Goal: Task Accomplishment & Management: Manage account settings

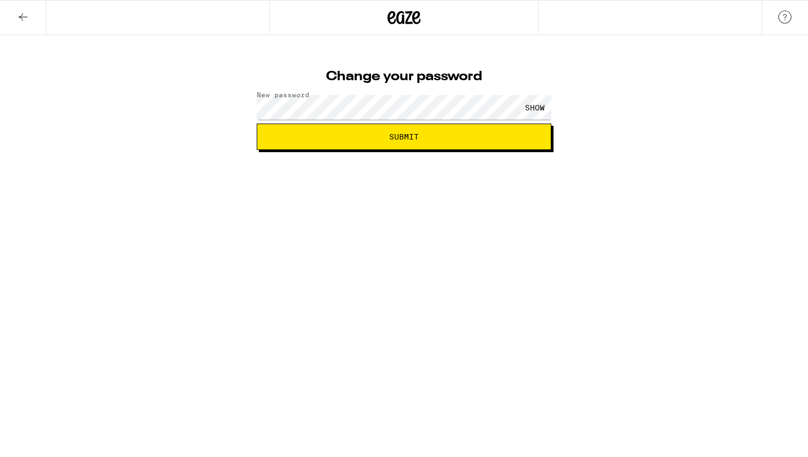
click at [532, 113] on div "SHOW" at bounding box center [534, 107] width 33 height 25
click at [364, 143] on button "Submit" at bounding box center [404, 137] width 295 height 26
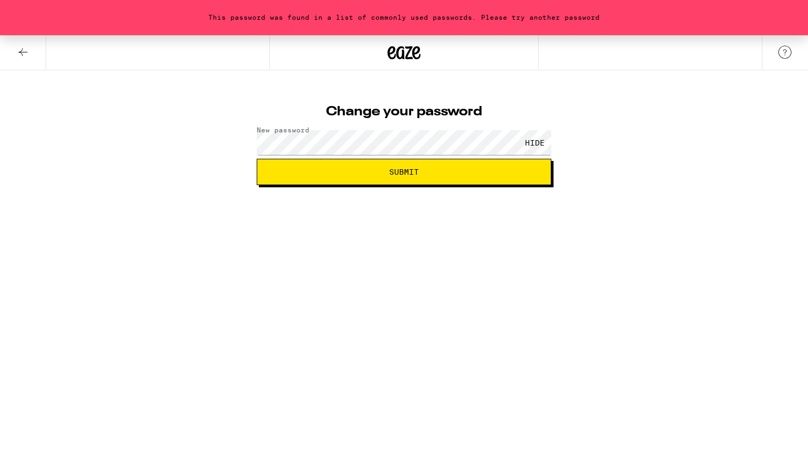
click at [369, 175] on span "Submit" at bounding box center [404, 172] width 276 height 8
click at [358, 124] on div "Change your password New password HIDE Submit" at bounding box center [404, 141] width 317 height 87
click at [349, 177] on button "Submit" at bounding box center [404, 172] width 295 height 26
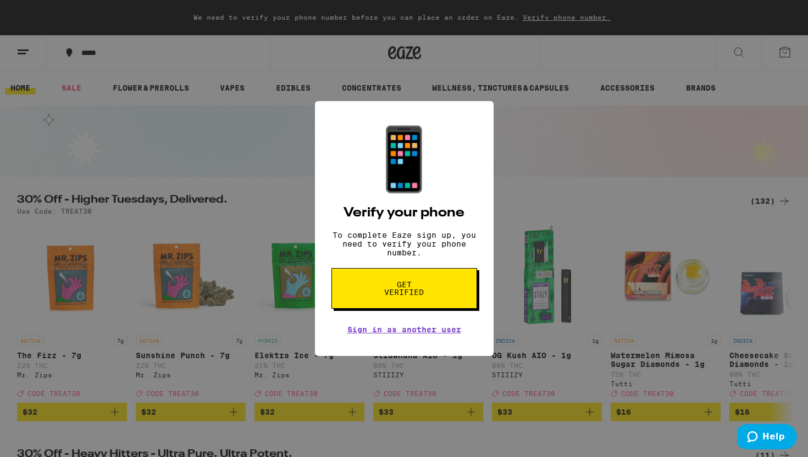
click at [582, 131] on div "📱 Verify your phone To complete Eaze sign up, you need to verify your phone num…" at bounding box center [404, 228] width 808 height 457
click at [412, 309] on button "Get verified" at bounding box center [404, 288] width 146 height 41
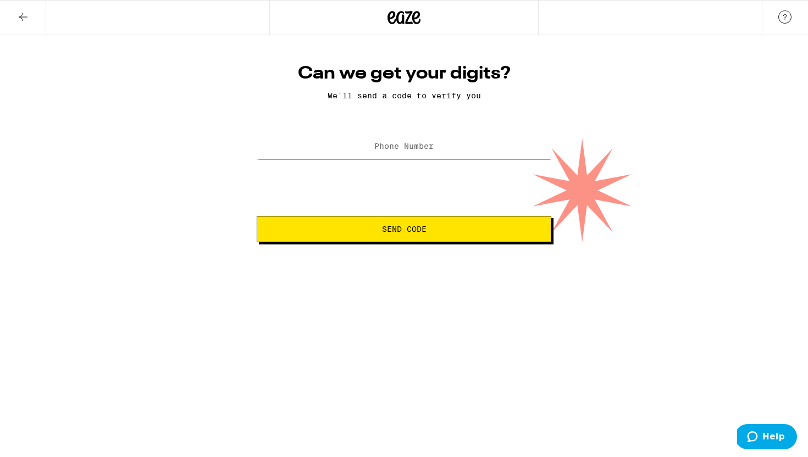
click at [408, 150] on label "Phone Number" at bounding box center [403, 146] width 59 height 9
type input "(818) 800-6587"
click at [433, 233] on span "Send Code" at bounding box center [404, 229] width 276 height 8
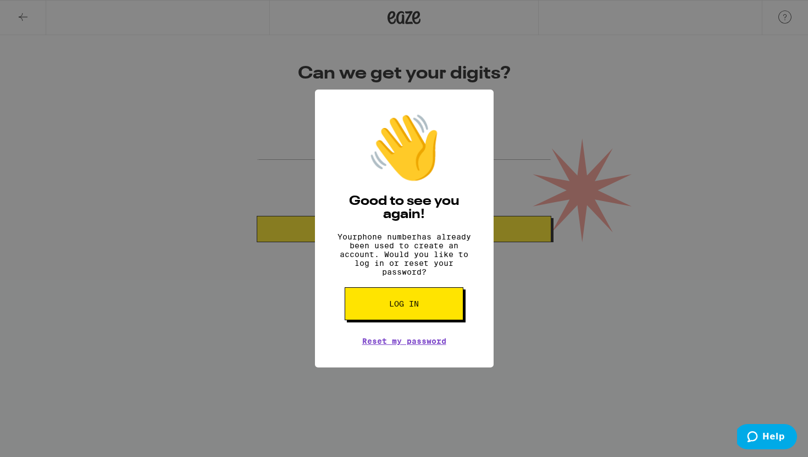
click at [419, 311] on button "Log in" at bounding box center [404, 303] width 119 height 33
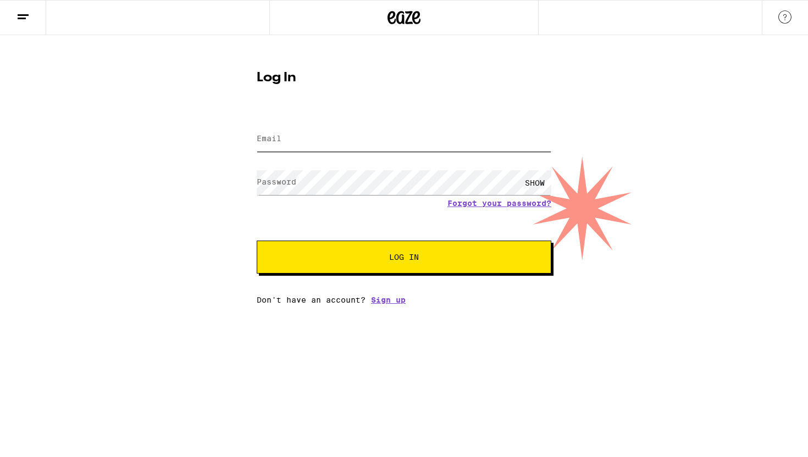
click at [359, 136] on input "Email" at bounding box center [404, 139] width 295 height 25
type input "[EMAIL_ADDRESS][DOMAIN_NAME]"
click at [379, 259] on span "Log In" at bounding box center [404, 257] width 206 height 8
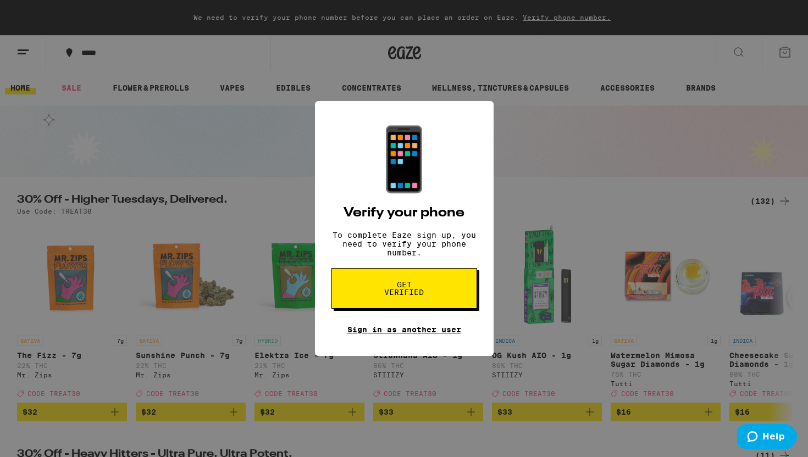
click at [425, 331] on link "Sign in as another user" at bounding box center [404, 329] width 114 height 9
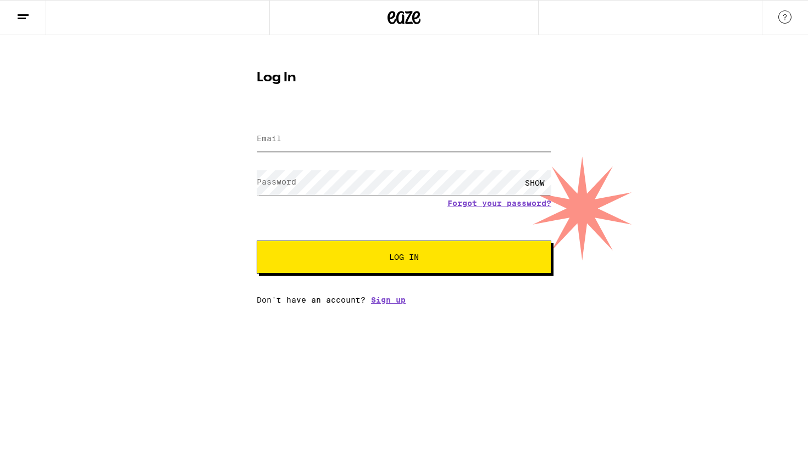
click at [410, 134] on input "Email" at bounding box center [404, 139] width 295 height 25
type input "[EMAIL_ADDRESS][DOMAIN_NAME]"
click at [377, 246] on button "Log In" at bounding box center [404, 257] width 295 height 33
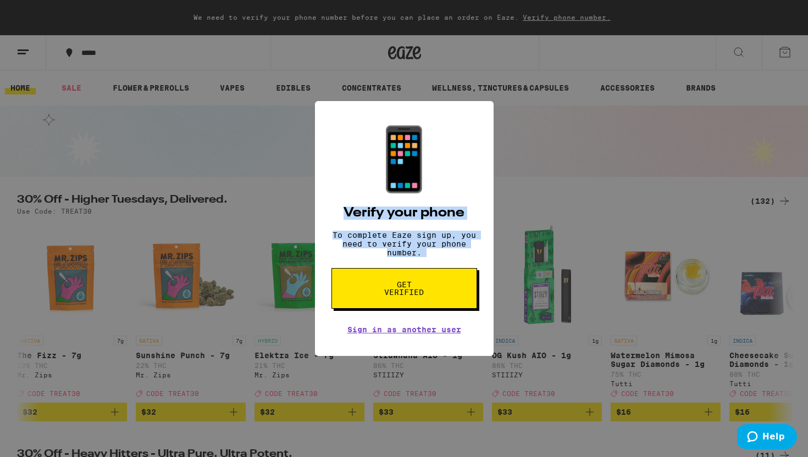
drag, startPoint x: 408, startPoint y: 190, endPoint x: 442, endPoint y: 283, distance: 98.4
click at [442, 283] on div "📱 Verify your phone To complete Eaze sign up, you need to verify your phone num…" at bounding box center [404, 228] width 179 height 255
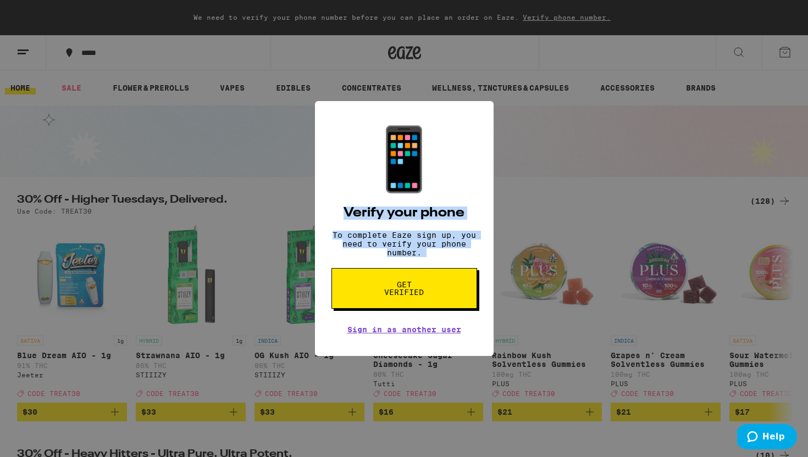
click at [538, 199] on div "📱 Verify your phone To complete Eaze sign up, you need to verify your phone num…" at bounding box center [404, 228] width 808 height 457
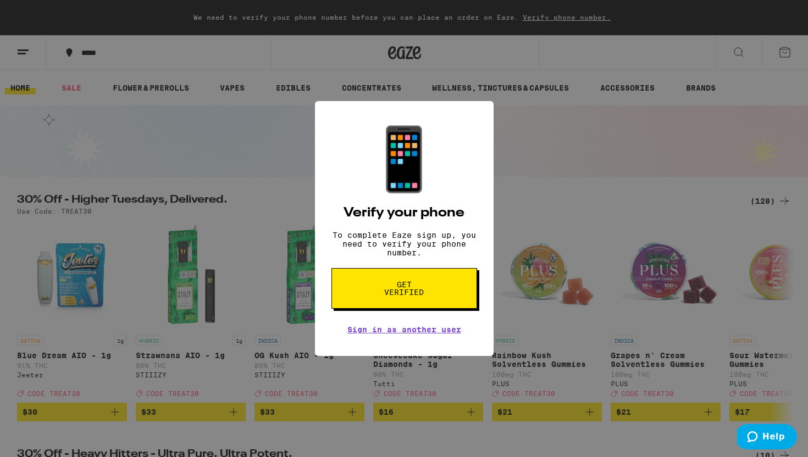
click at [453, 140] on div "📱 Verify your phone To complete Eaze sign up, you need to verify your phone num…" at bounding box center [404, 228] width 179 height 255
click at [264, 215] on div "📱 Verify your phone To complete Eaze sign up, you need to verify your phone num…" at bounding box center [404, 228] width 808 height 457
click at [67, 84] on div "📱 Verify your phone To complete Eaze sign up, you need to verify your phone num…" at bounding box center [404, 228] width 808 height 457
click at [23, 69] on div "📱 Verify your phone To complete Eaze sign up, you need to verify your phone num…" at bounding box center [404, 228] width 808 height 457
drag, startPoint x: 23, startPoint y: 69, endPoint x: 37, endPoint y: 69, distance: 14.8
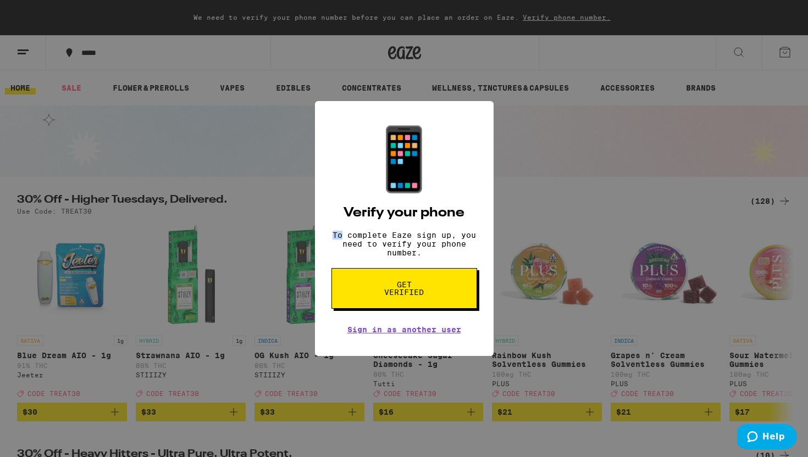
click at [25, 69] on div "📱 Verify your phone To complete Eaze sign up, you need to verify your phone num…" at bounding box center [404, 228] width 808 height 457
click at [37, 69] on div "📱 Verify your phone To complete Eaze sign up, you need to verify your phone num…" at bounding box center [404, 228] width 808 height 457
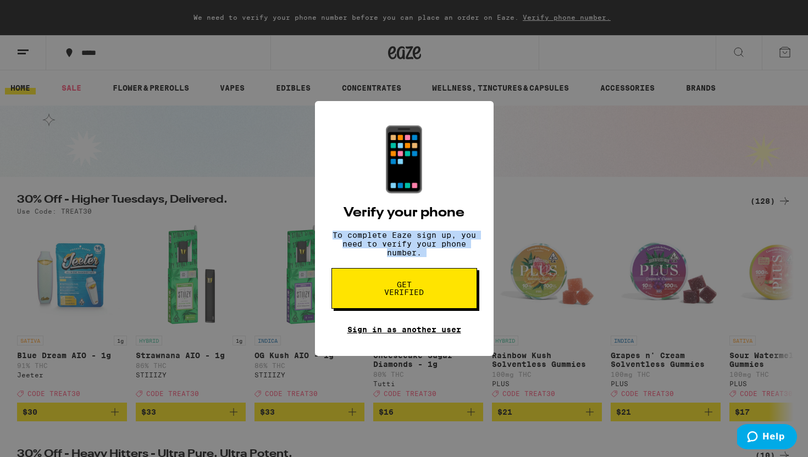
click at [396, 334] on link "Sign in as another user" at bounding box center [404, 329] width 114 height 9
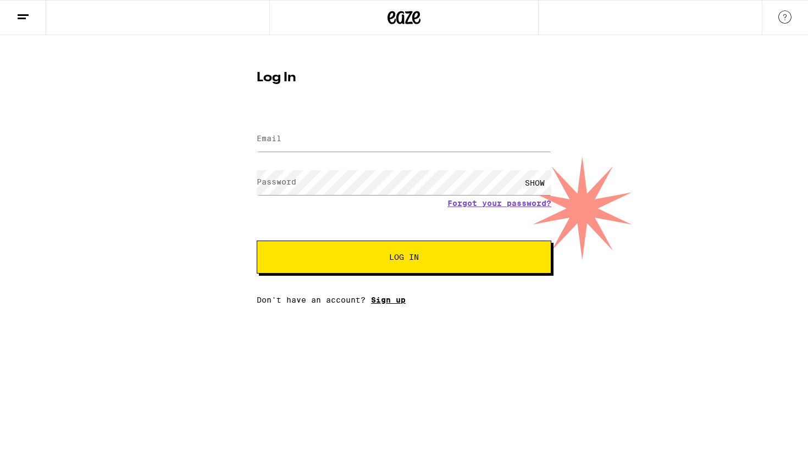
click at [391, 305] on link "Sign up" at bounding box center [388, 300] width 35 height 9
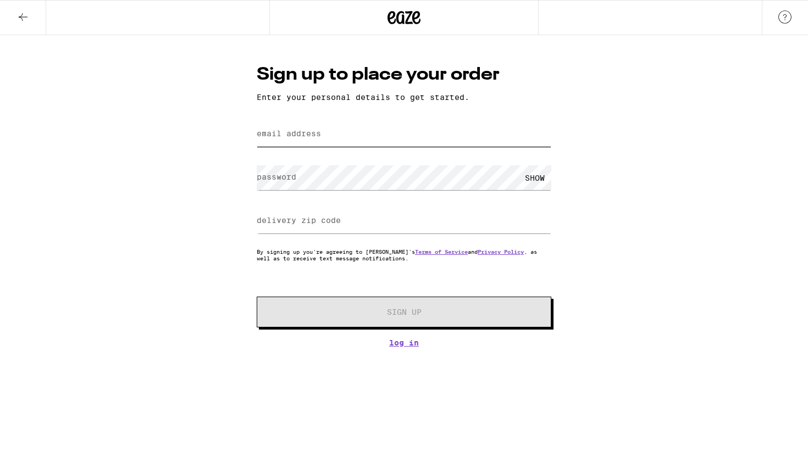
click at [331, 141] on input "email address" at bounding box center [404, 134] width 295 height 25
type input "[EMAIL_ADDRESS][DOMAIN_NAME]"
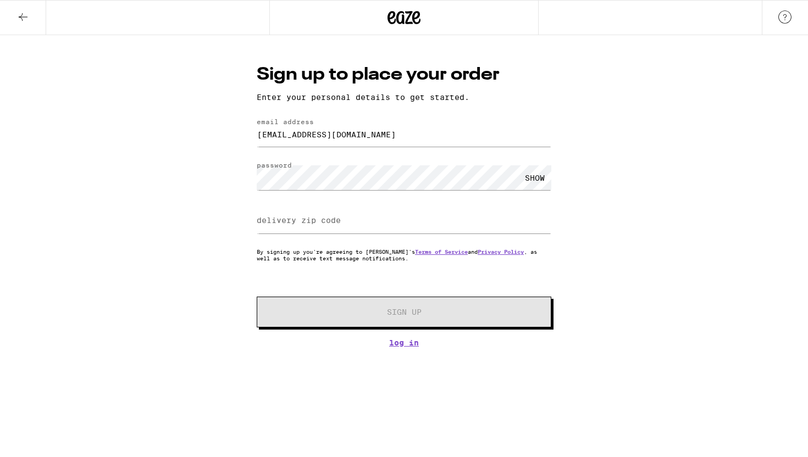
click at [524, 176] on div "SHOW" at bounding box center [534, 177] width 33 height 25
click at [380, 243] on form "email address mdelcastillo@sandiego.edu password HIDE delivery zip code By sign…" at bounding box center [404, 222] width 295 height 209
click at [367, 234] on input "delivery zip code" at bounding box center [404, 221] width 295 height 25
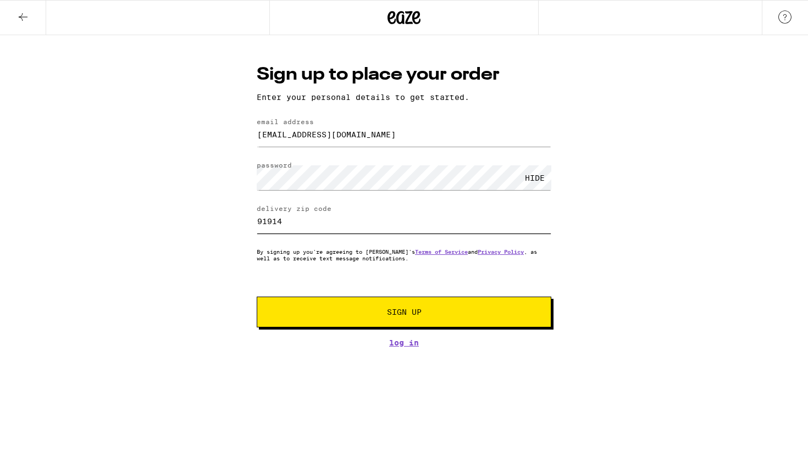
type input "91914"
click at [257, 297] on button "Sign Up" at bounding box center [404, 312] width 295 height 31
click at [358, 315] on span "Sign Up" at bounding box center [404, 312] width 219 height 8
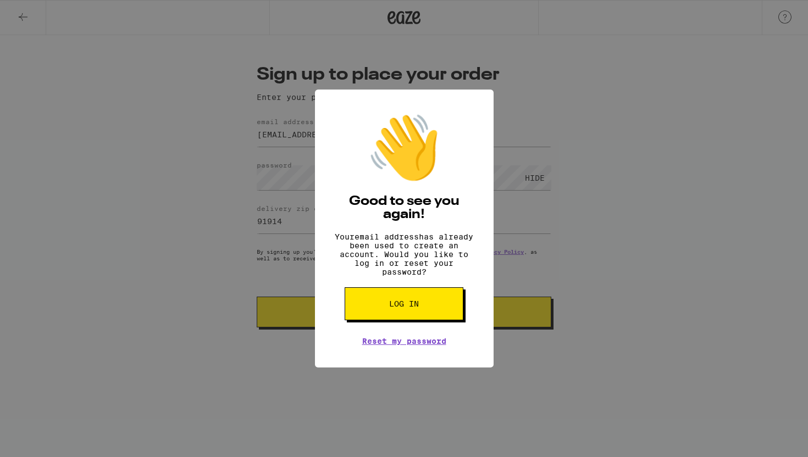
click at [384, 311] on button "Log in" at bounding box center [404, 303] width 119 height 33
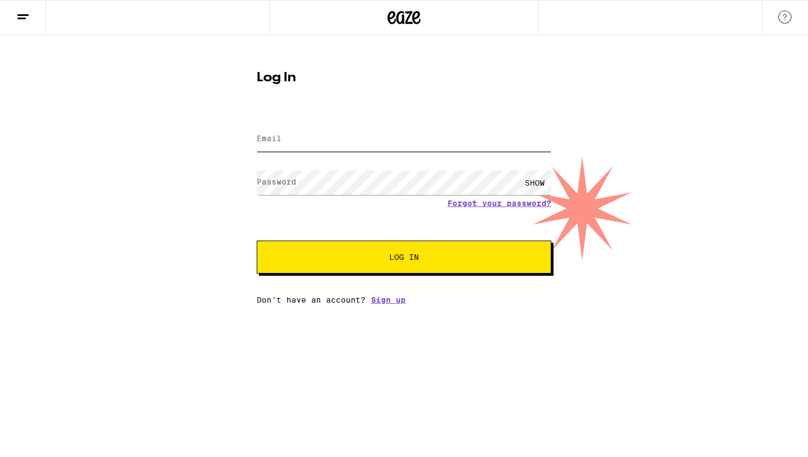
click at [364, 137] on input "Email" at bounding box center [404, 139] width 295 height 25
type input "[EMAIL_ADDRESS][DOMAIN_NAME]"
click at [379, 250] on button "Log In" at bounding box center [404, 257] width 295 height 33
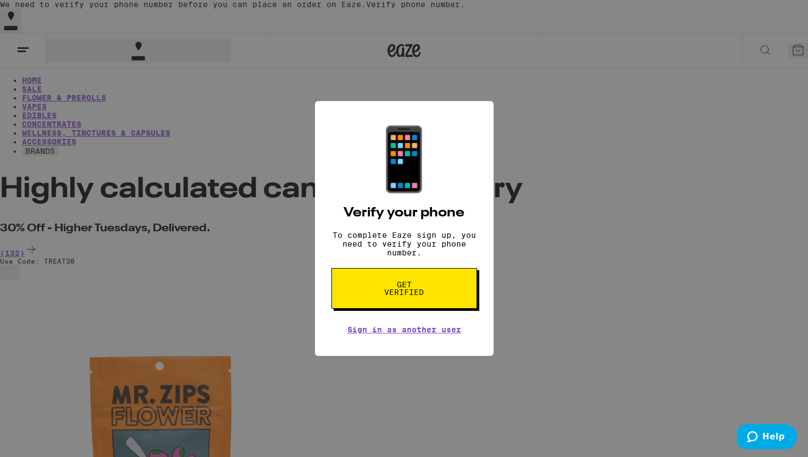
click at [566, 198] on div "📱 Verify your phone To complete Eaze sign up, you need to verify your phone num…" at bounding box center [404, 228] width 808 height 457
click at [566, 197] on div "📱 Verify your phone To complete Eaze sign up, you need to verify your phone num…" at bounding box center [404, 228] width 808 height 457
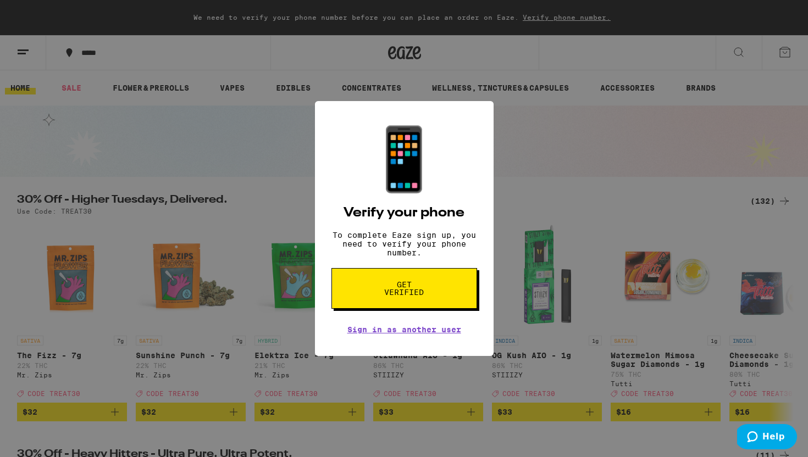
click at [381, 278] on button "Get verified" at bounding box center [404, 288] width 146 height 41
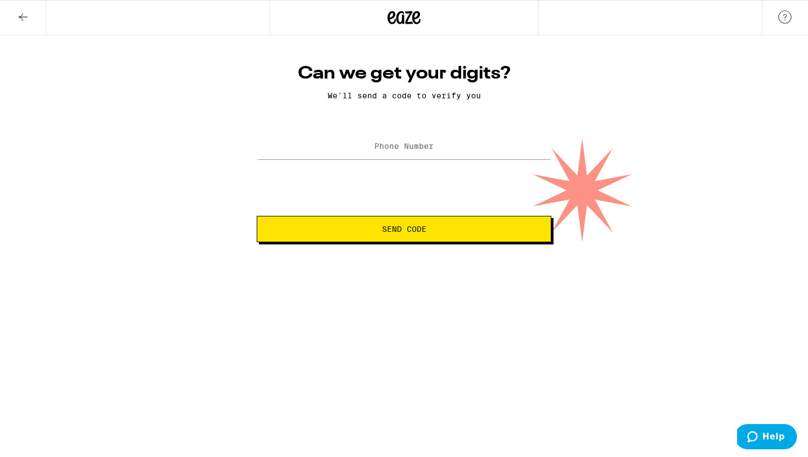
click at [394, 168] on form "Phone Number Send Code" at bounding box center [404, 187] width 295 height 112
click at [395, 163] on div at bounding box center [404, 147] width 295 height 32
click at [394, 150] on label "Phone Number" at bounding box center [403, 146] width 59 height 9
click at [434, 231] on span "Send Code" at bounding box center [404, 229] width 276 height 8
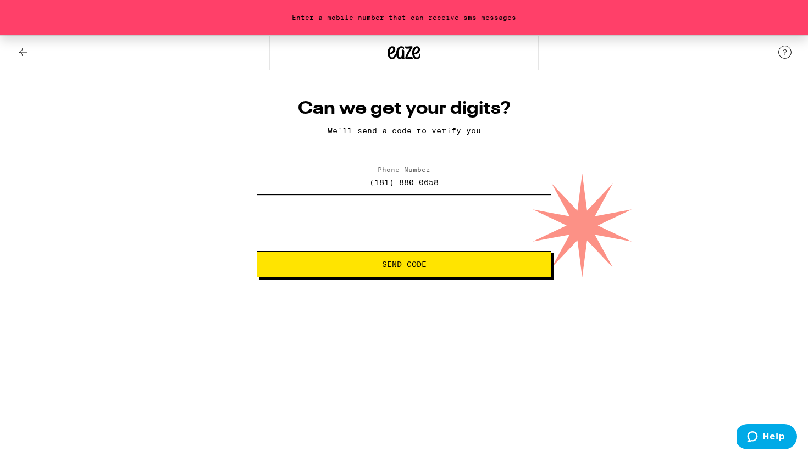
click at [445, 179] on input "(181) 880-0658" at bounding box center [404, 182] width 295 height 25
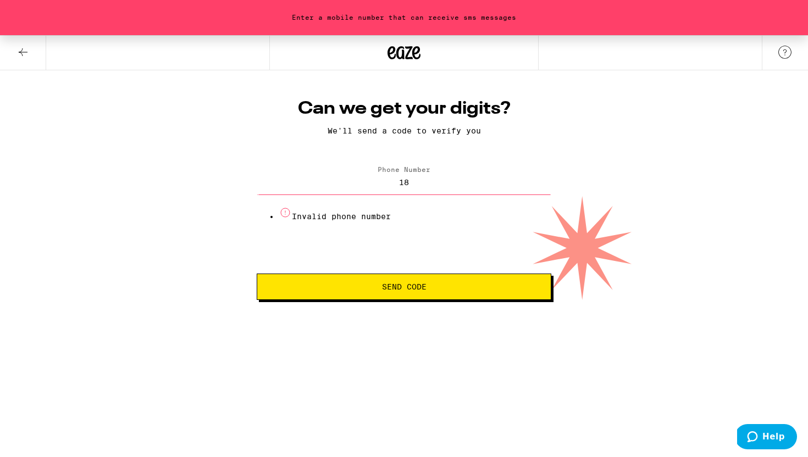
type input "1"
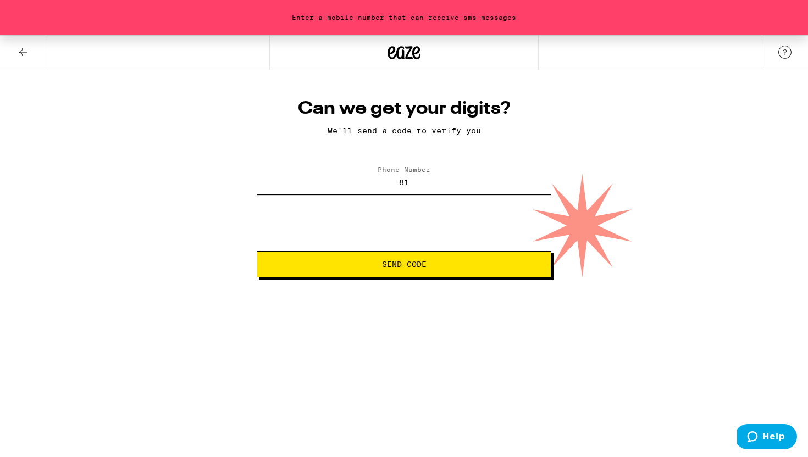
type input "8"
type input "1"
type input "(818) 800-6587"
click at [428, 268] on span "Send Code" at bounding box center [404, 265] width 276 height 8
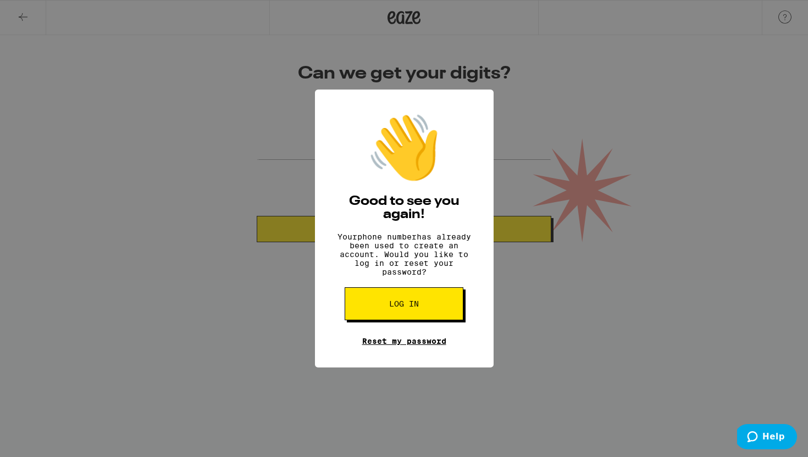
click at [435, 346] on link "Reset my password" at bounding box center [404, 341] width 84 height 9
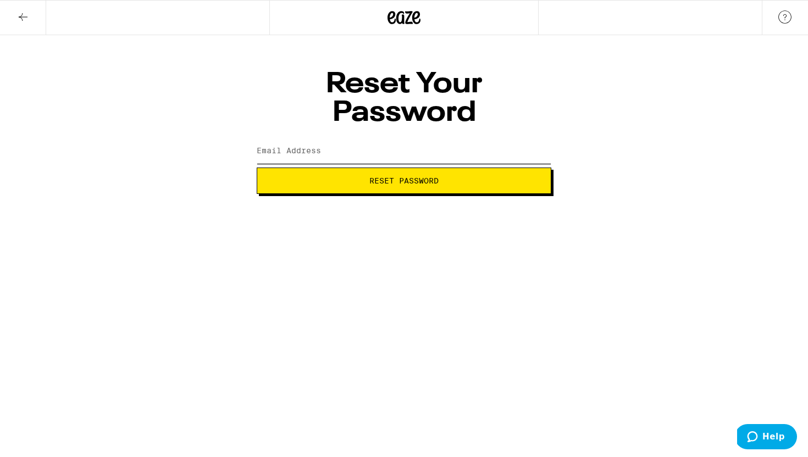
click at [337, 139] on input "Email Address" at bounding box center [404, 151] width 295 height 25
type input "[EMAIL_ADDRESS][DOMAIN_NAME]"
click at [350, 177] on span "Reset Password" at bounding box center [404, 181] width 276 height 8
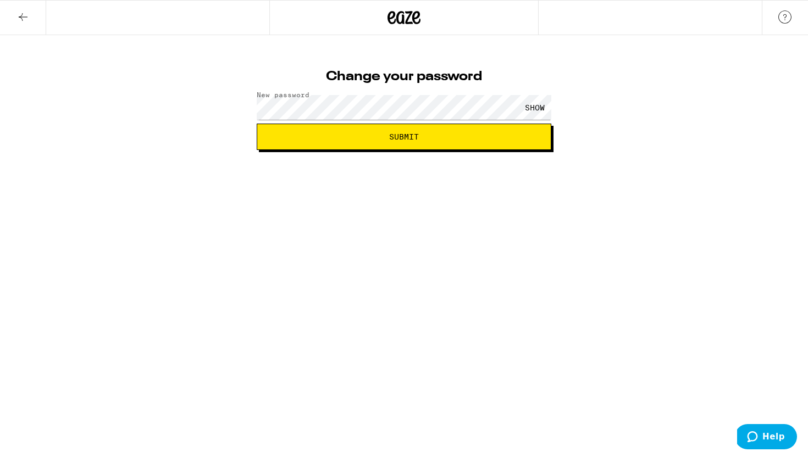
click at [526, 102] on div "SHOW" at bounding box center [534, 107] width 33 height 25
click at [408, 145] on button "Submit" at bounding box center [404, 137] width 295 height 26
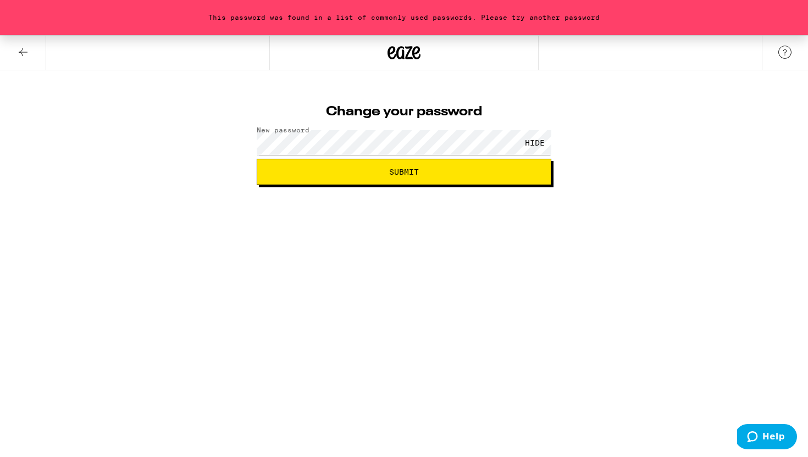
click at [416, 164] on button "Submit" at bounding box center [404, 172] width 295 height 26
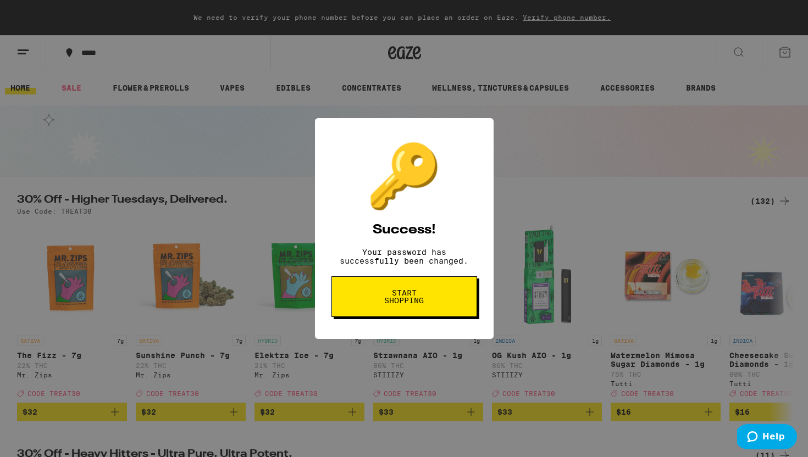
click at [431, 294] on span "Start shopping" at bounding box center [404, 296] width 57 height 15
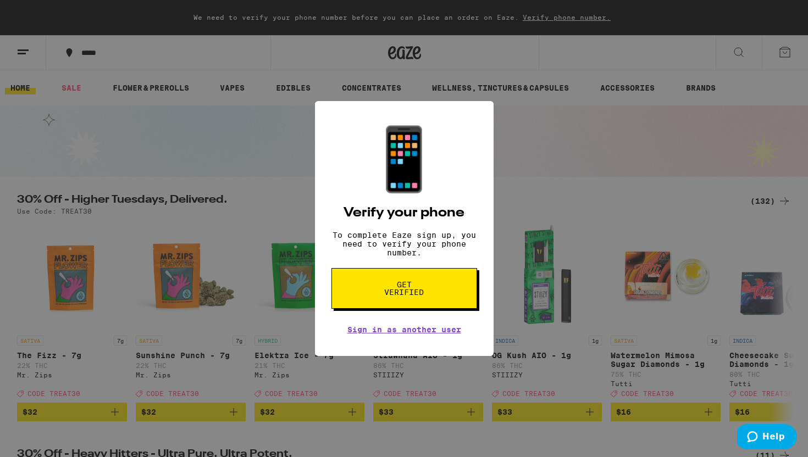
click at [431, 294] on span "Get verified" at bounding box center [404, 288] width 57 height 15
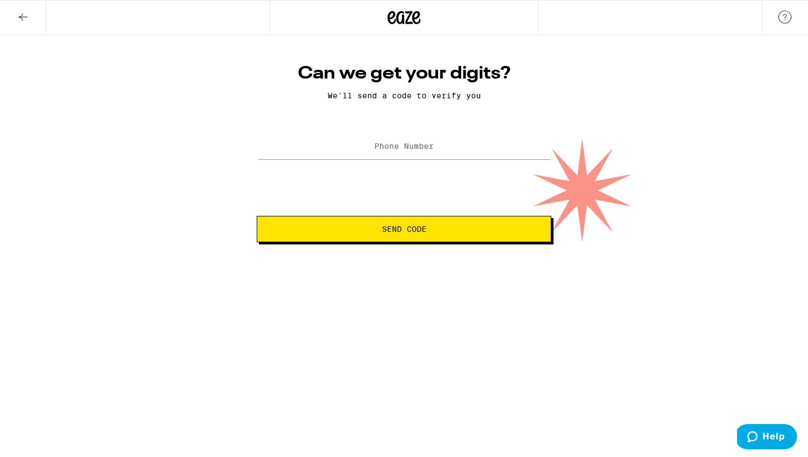
click at [407, 143] on label "Phone Number" at bounding box center [403, 146] width 59 height 9
click at [406, 216] on form "Phone Number [PHONE_NUMBER] Send Code" at bounding box center [404, 187] width 295 height 112
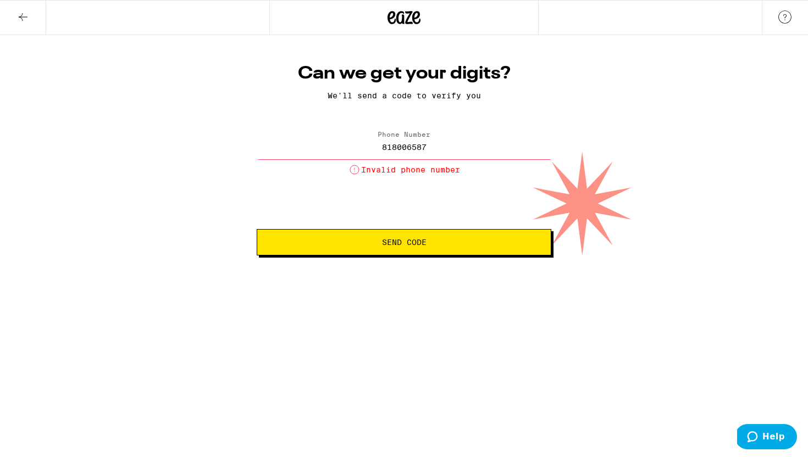
click at [430, 148] on input "818006587" at bounding box center [404, 147] width 295 height 25
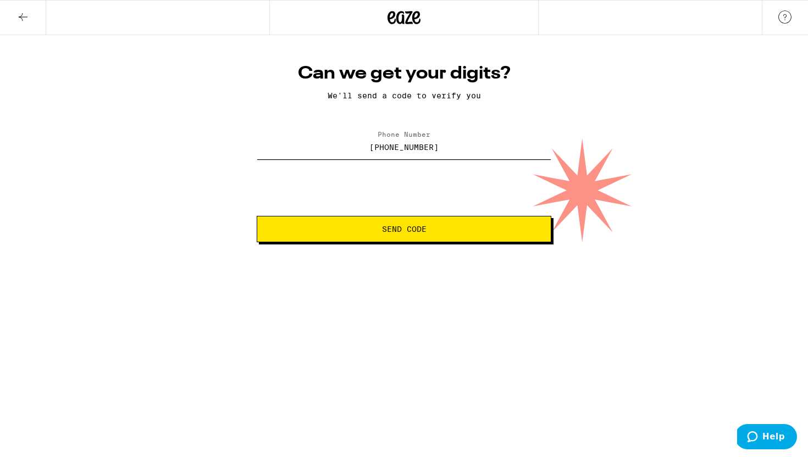
type input "[PHONE_NUMBER]"
click at [458, 238] on button "Send Code" at bounding box center [404, 229] width 295 height 26
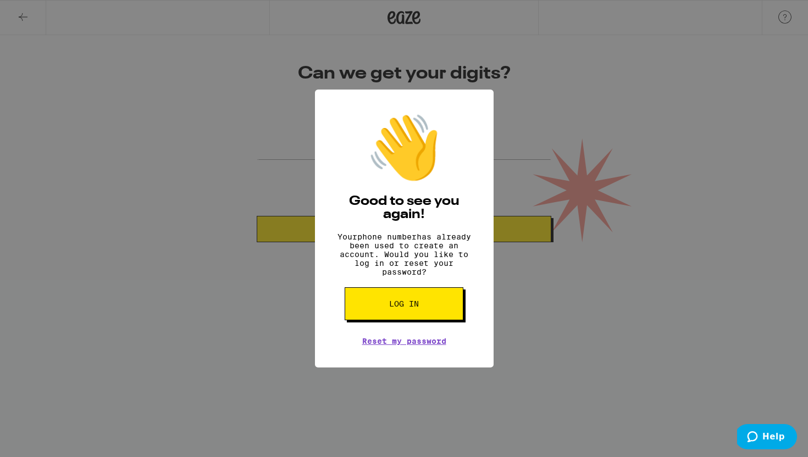
click at [555, 308] on div "👋 Good to see you again! Your phone number has already been used to create an a…" at bounding box center [404, 228] width 808 height 457
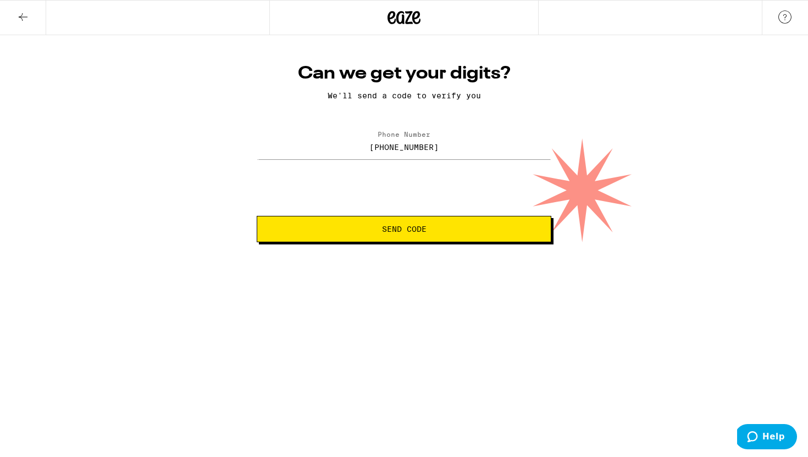
click at [482, 235] on button "Send Code" at bounding box center [404, 229] width 295 height 26
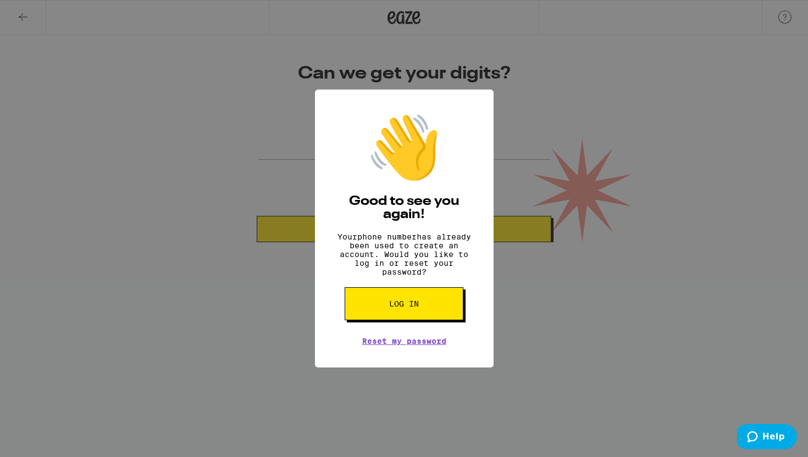
click at [387, 303] on button "Log in" at bounding box center [404, 303] width 119 height 33
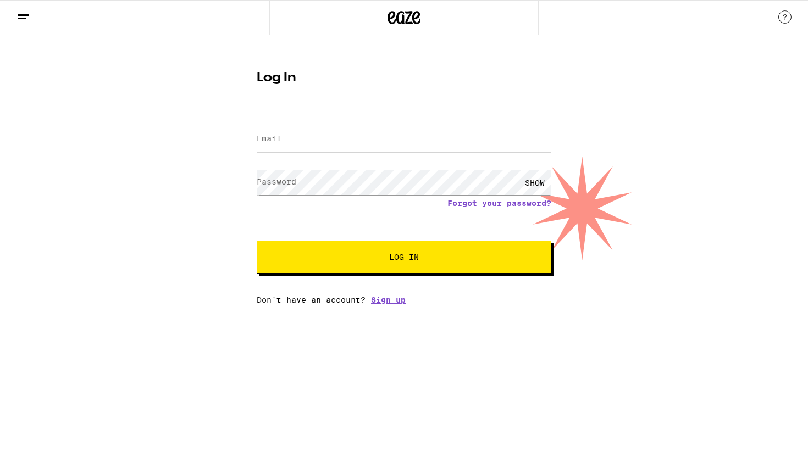
click at [375, 135] on input "Email" at bounding box center [404, 139] width 295 height 25
type input "[EMAIL_ADDRESS][DOMAIN_NAME]"
click at [257, 241] on button "Log In" at bounding box center [404, 257] width 295 height 33
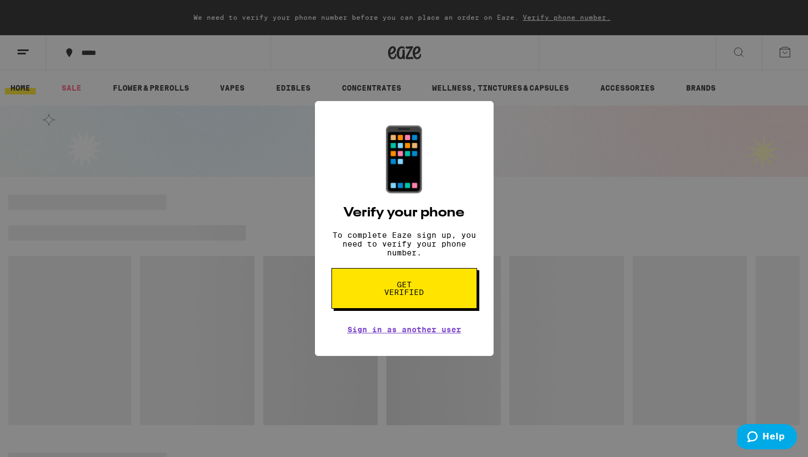
click at [537, 222] on div "📱 Verify your phone To complete Eaze sign up, you need to verify your phone num…" at bounding box center [404, 228] width 808 height 457
